Goal: Complete application form

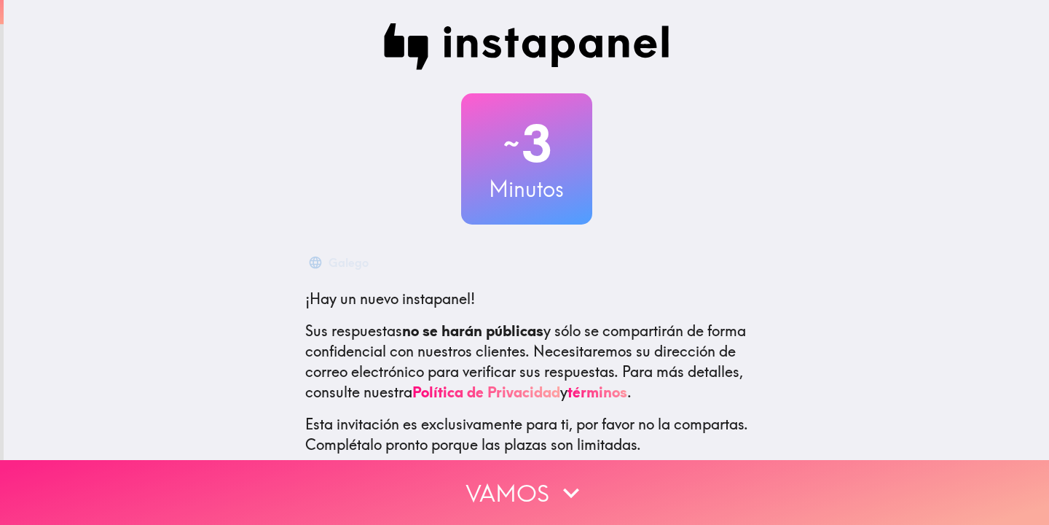
click at [485, 475] on button "Vamos" at bounding box center [524, 492] width 1049 height 65
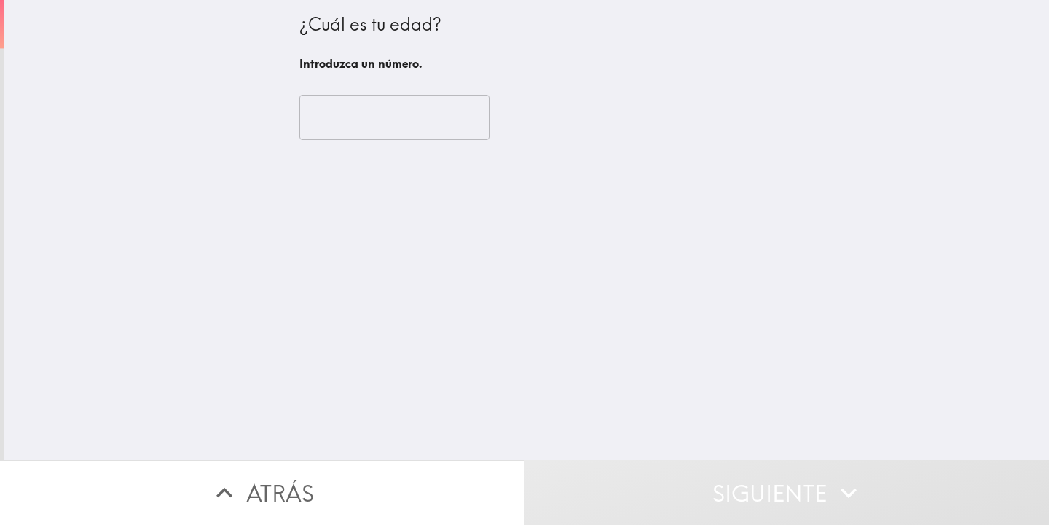
click at [423, 135] on input "number" at bounding box center [395, 117] width 190 height 45
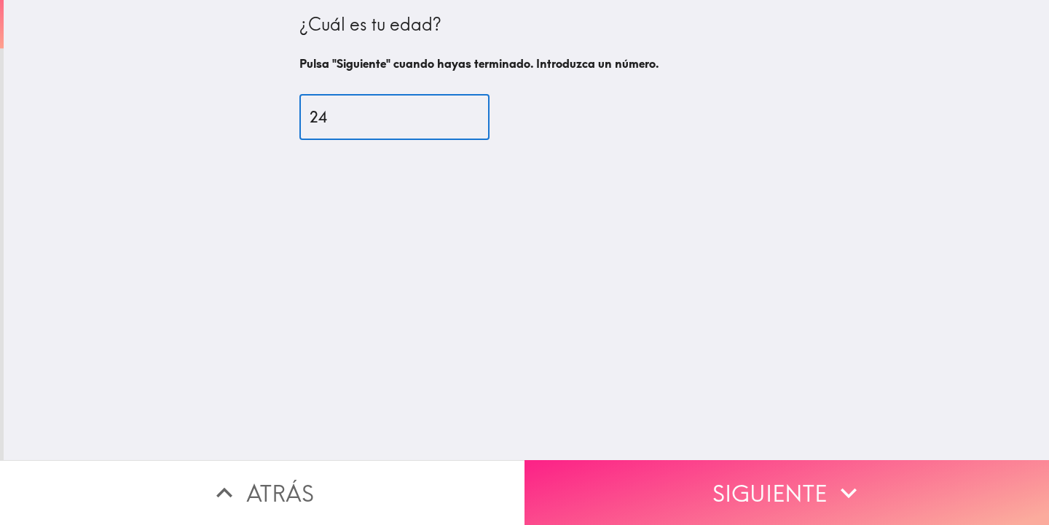
type input "24"
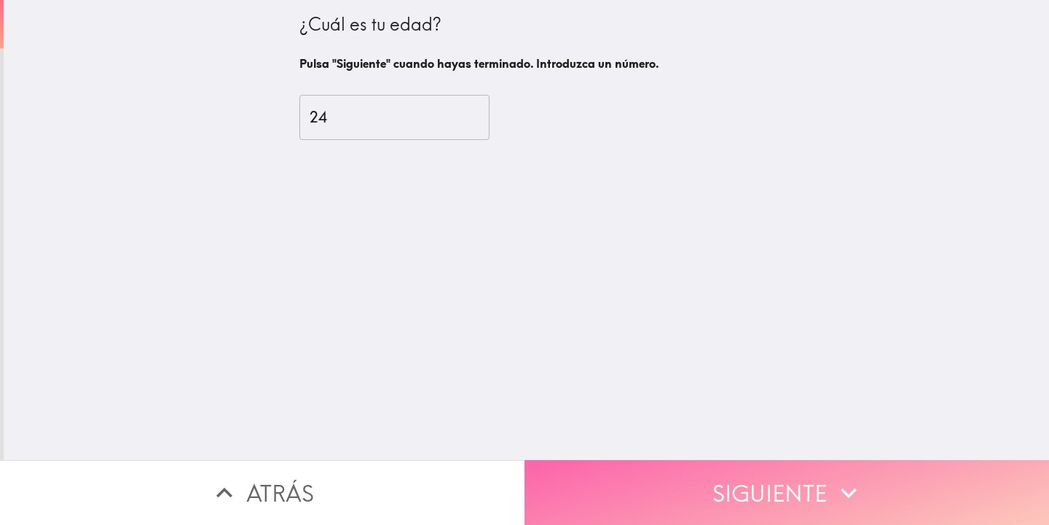
click at [729, 485] on button "Siguiente" at bounding box center [787, 492] width 525 height 65
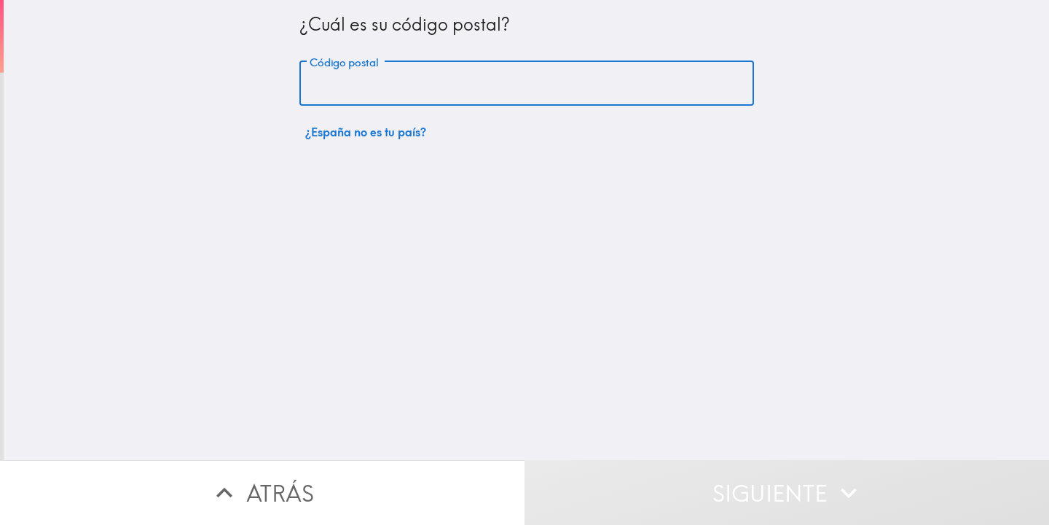
click at [473, 94] on input "Código postal" at bounding box center [527, 83] width 455 height 45
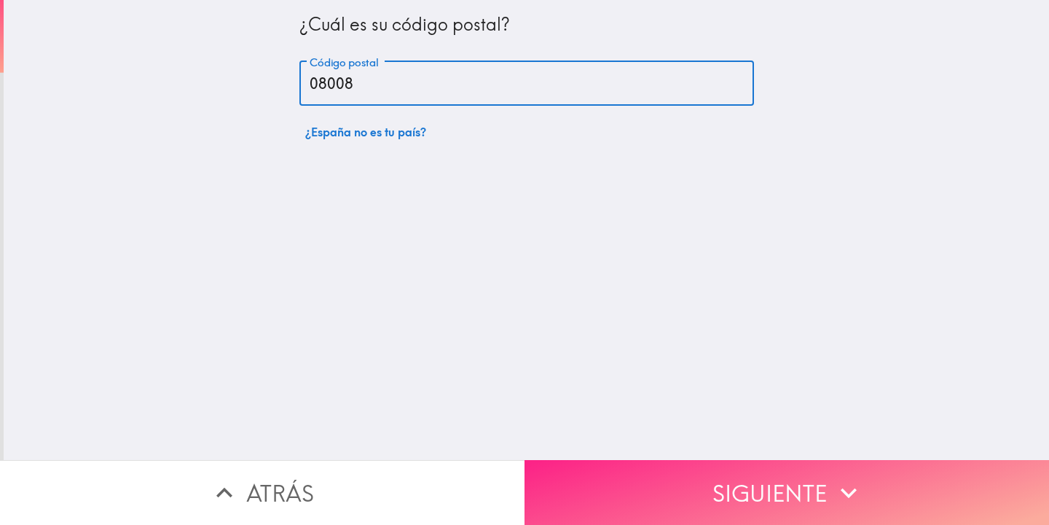
type input "08008"
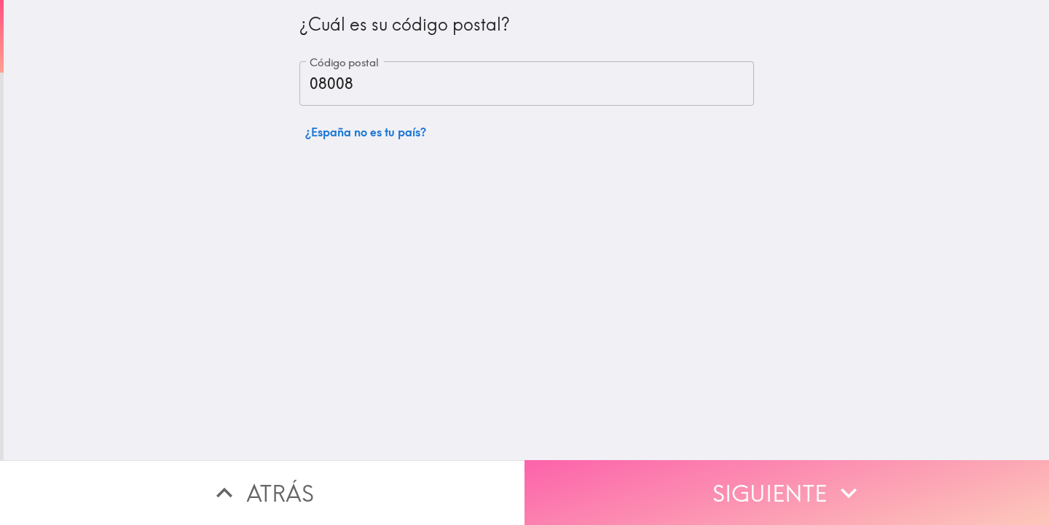
click at [709, 492] on button "Siguiente" at bounding box center [787, 492] width 525 height 65
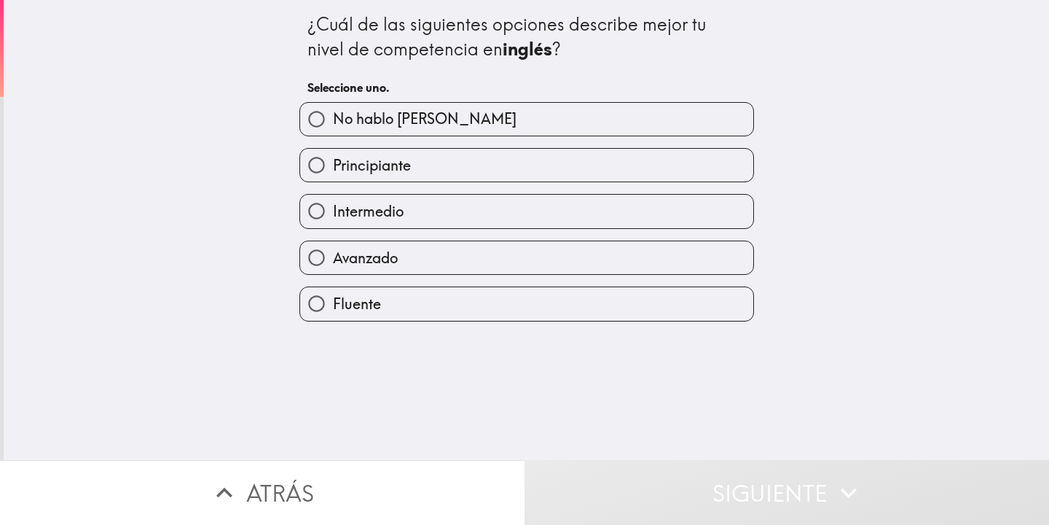
click at [471, 226] on label "Intermedio" at bounding box center [526, 211] width 453 height 33
click at [333, 226] on input "Intermedio" at bounding box center [316, 211] width 33 height 33
radio input "true"
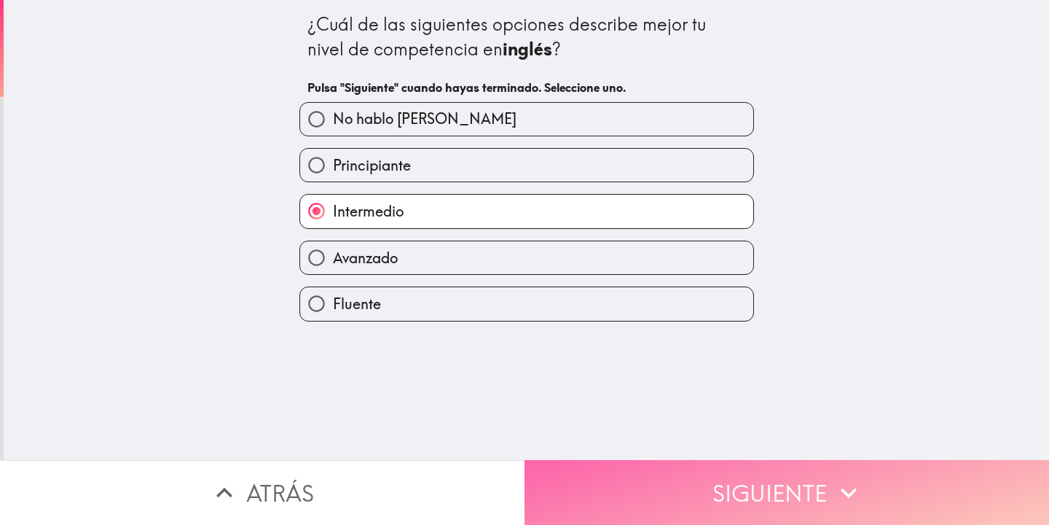
click at [628, 482] on button "Siguiente" at bounding box center [787, 492] width 525 height 65
